Goal: Information Seeking & Learning: Learn about a topic

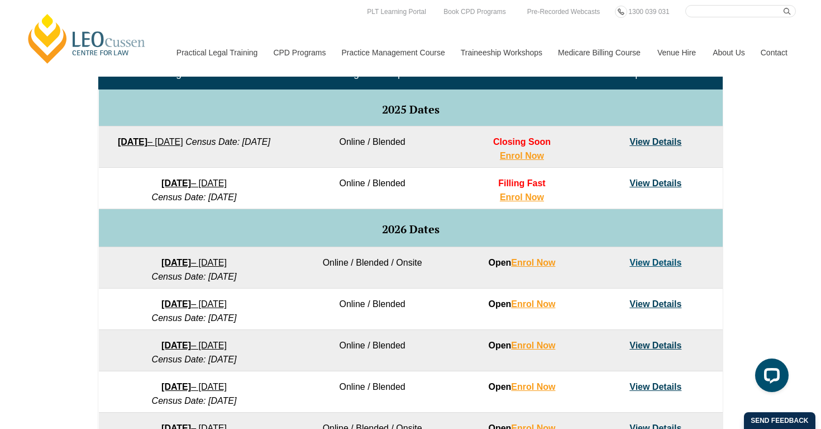
scroll to position [544, 0]
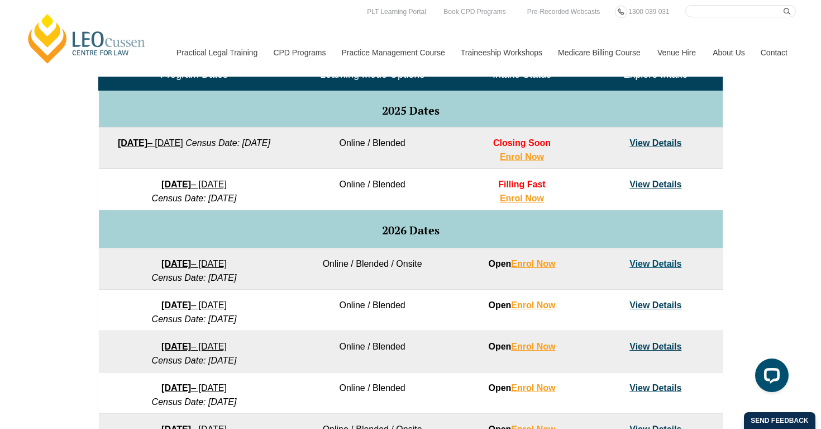
click at [667, 187] on link "View Details" at bounding box center [656, 184] width 52 height 10
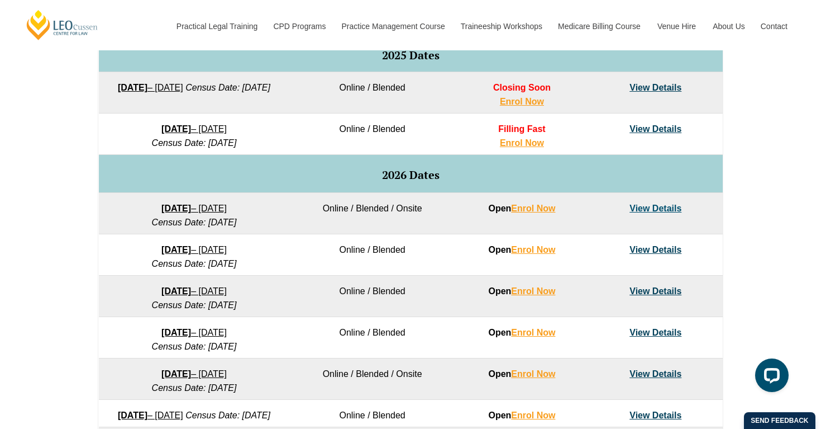
scroll to position [599, 0]
click at [652, 131] on link "View Details" at bounding box center [656, 130] width 52 height 10
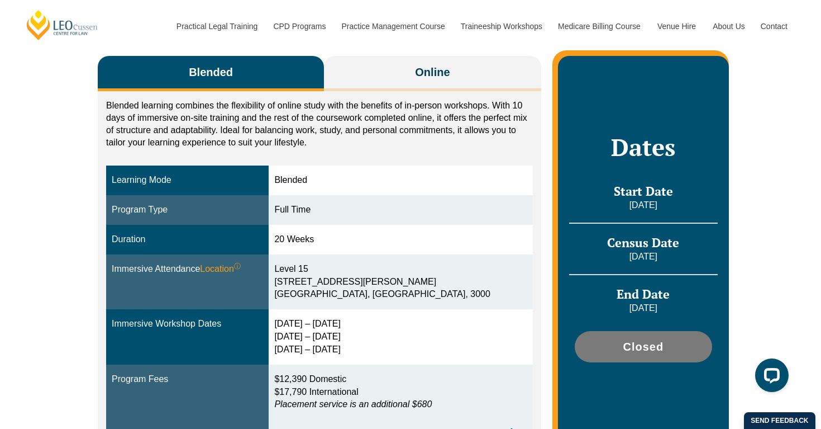
scroll to position [196, 0]
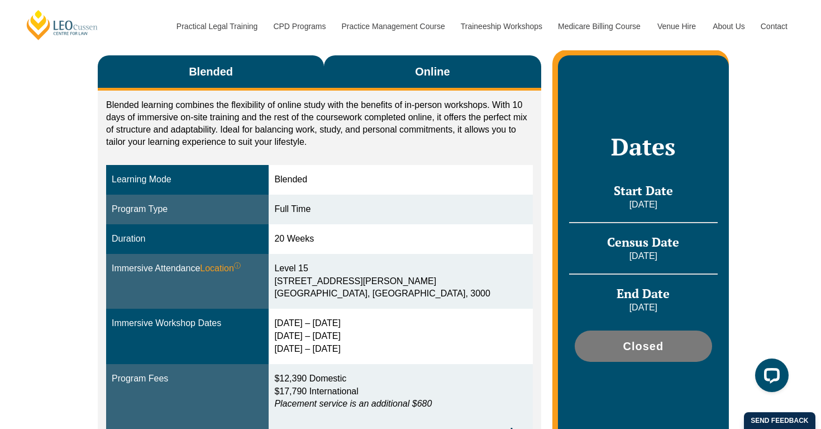
click at [479, 78] on button "Online" at bounding box center [432, 72] width 217 height 35
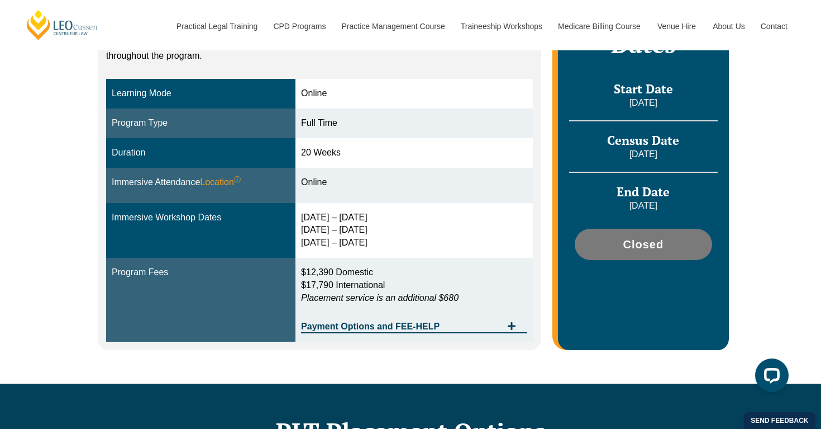
scroll to position [296, 0]
